Goal: Use online tool/utility

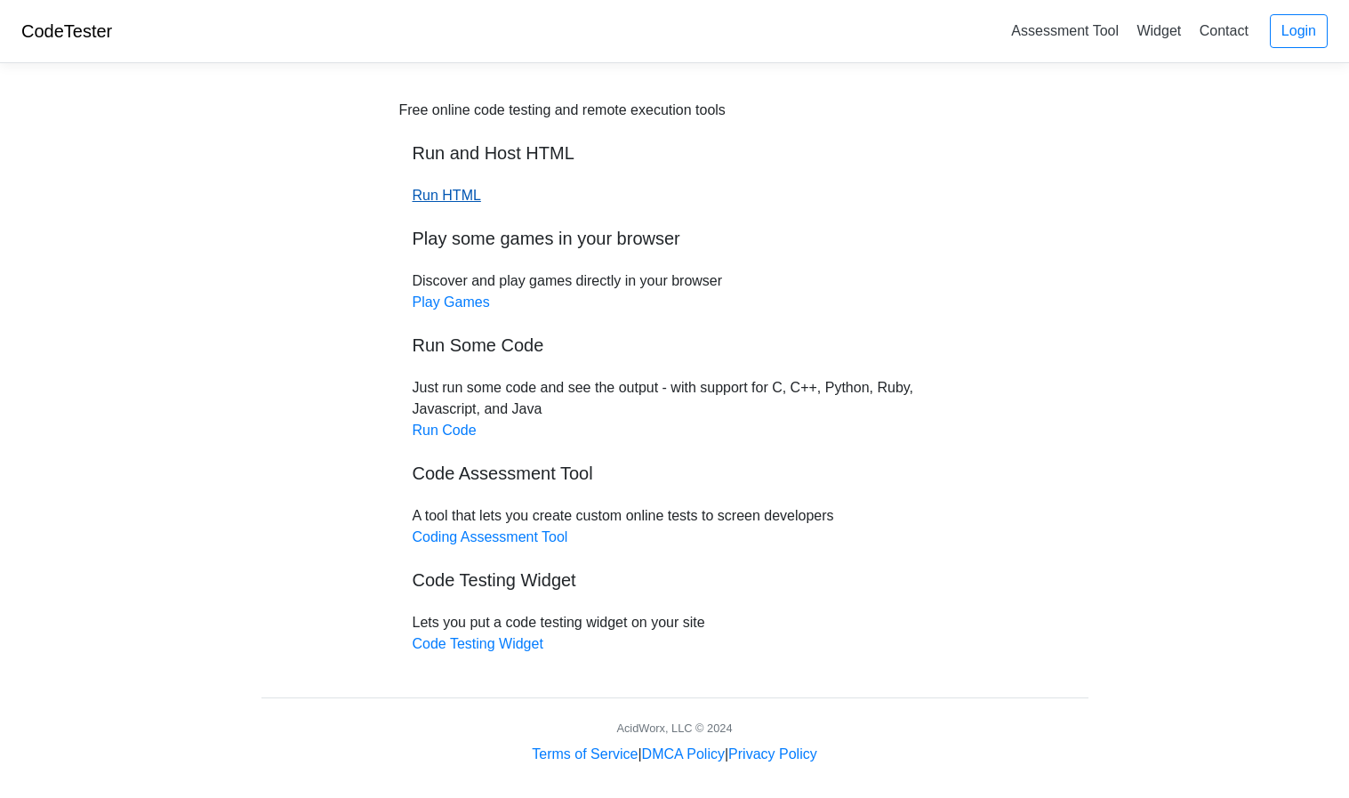
click at [456, 198] on link "Run HTML" at bounding box center [447, 195] width 68 height 15
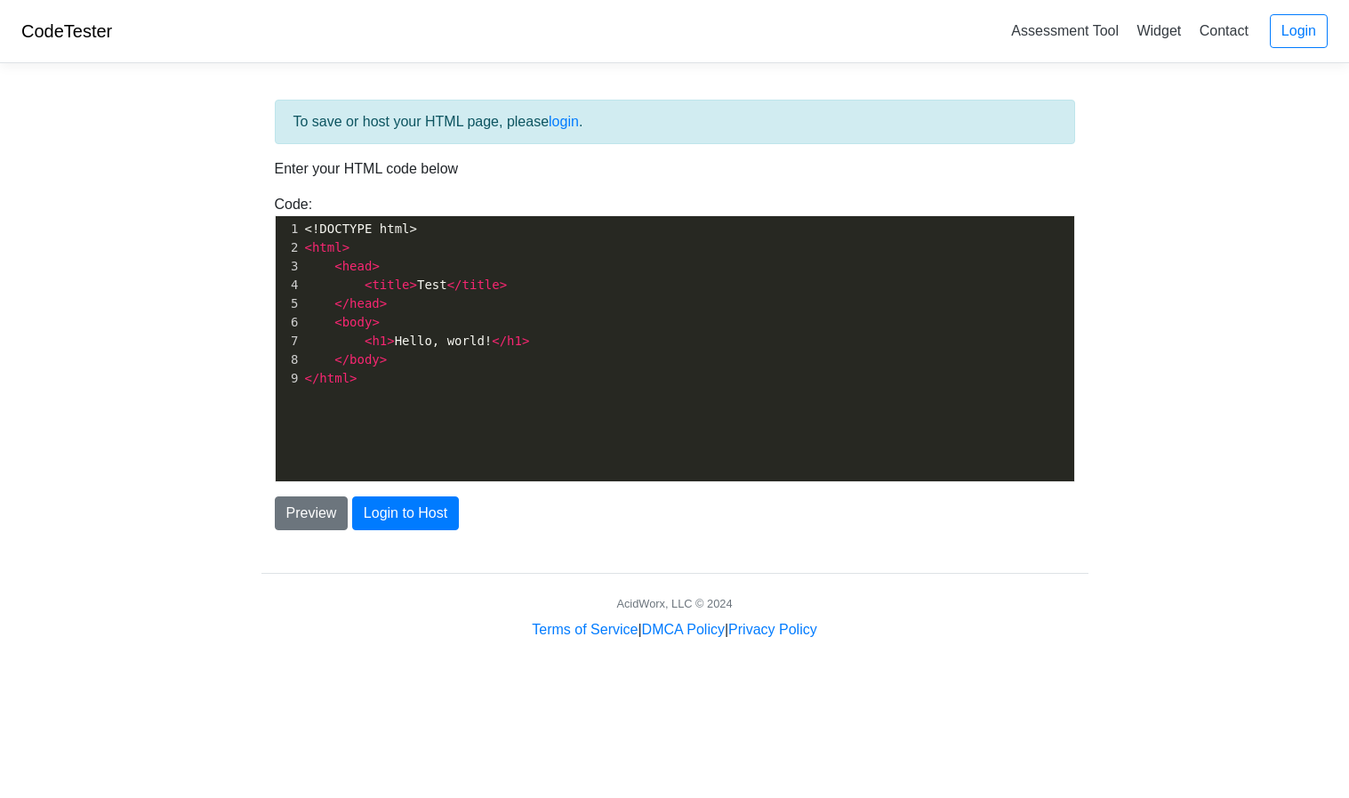
scroll to position [6, 0]
click at [390, 343] on span ">" at bounding box center [390, 341] width 7 height 14
click at [317, 516] on button "Preview" at bounding box center [312, 513] width 74 height 34
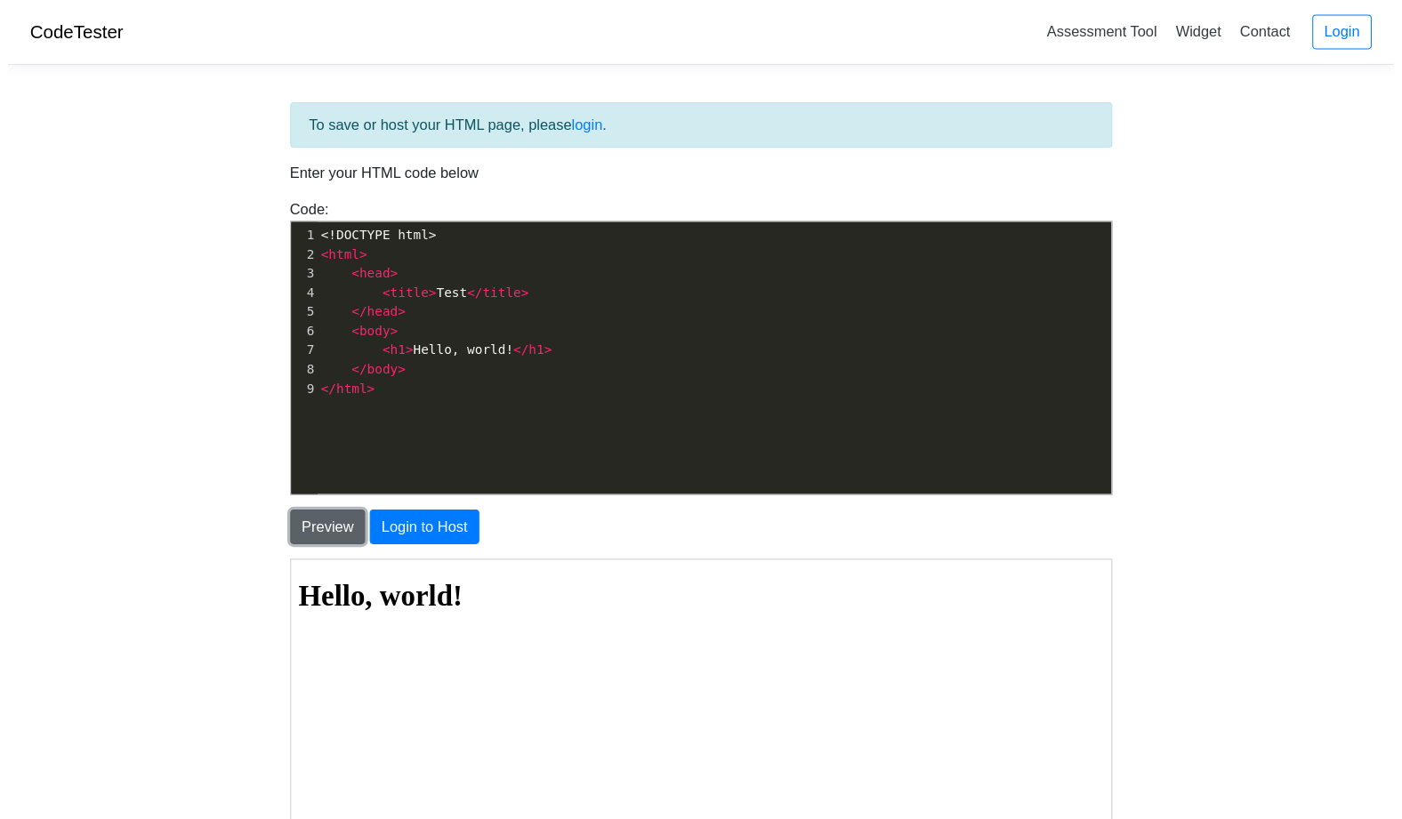
scroll to position [0, 0]
